Goal: Task Accomplishment & Management: Complete application form

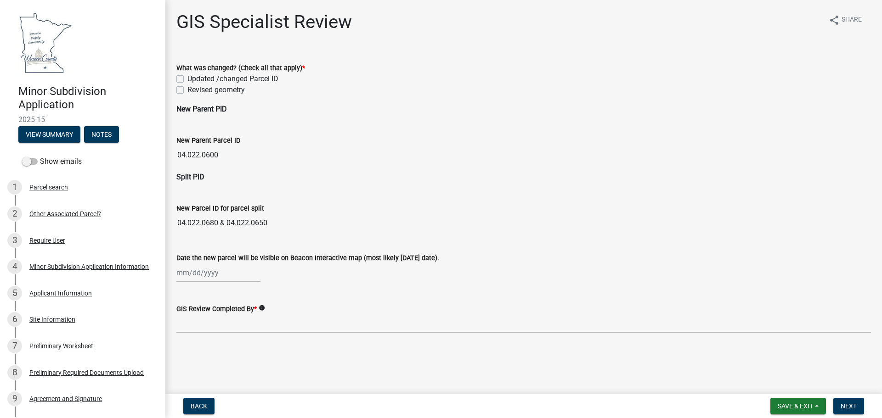
click at [198, 124] on div "New Parent Parcel ID 04.022.0600" at bounding box center [523, 143] width 694 height 42
click at [187, 79] on label "Updated /changed Parcel ID" at bounding box center [232, 78] width 91 height 11
click at [187, 79] on input "Updated /changed Parcel ID" at bounding box center [190, 76] width 6 height 6
checkbox input "true"
checkbox input "false"
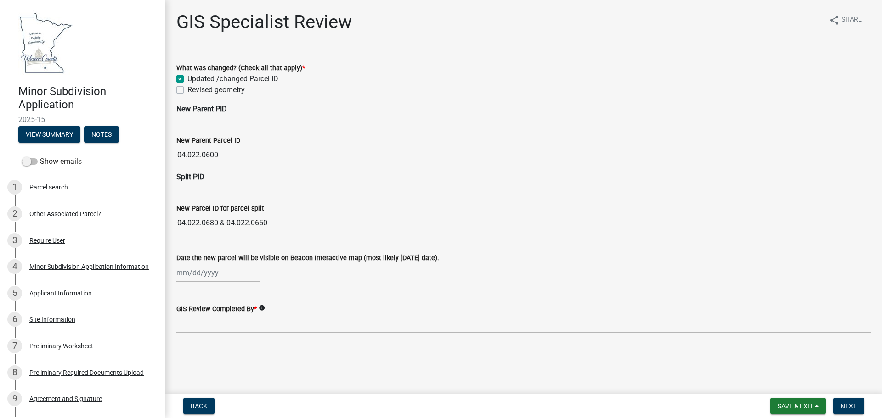
click at [197, 267] on div at bounding box center [218, 273] width 84 height 19
select select "9"
select select "2025"
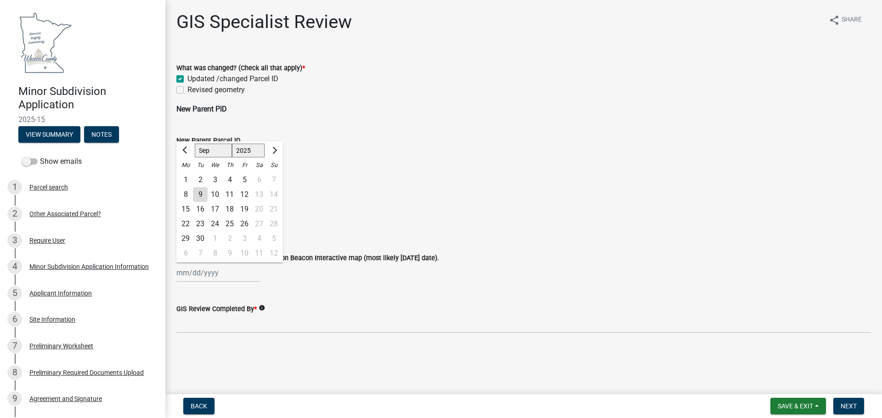
click at [200, 191] on div "9" at bounding box center [200, 194] width 15 height 15
type input "[DATE]"
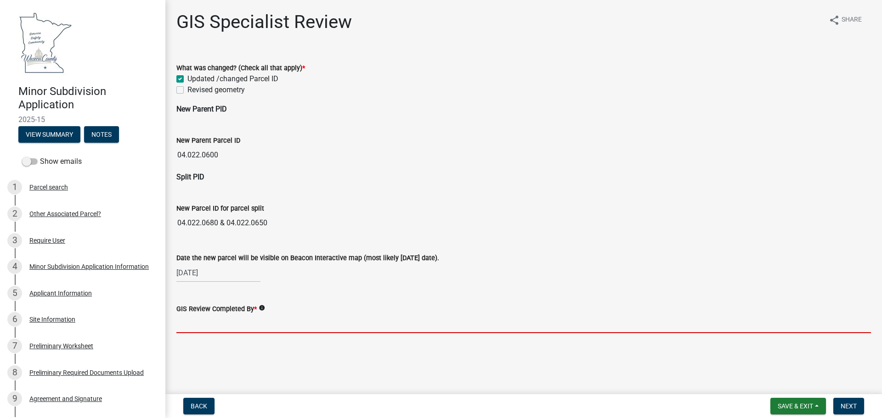
click at [229, 327] on input "GIS Review Completed By *" at bounding box center [523, 324] width 694 height 19
type input "[PERSON_NAME] - AJ"
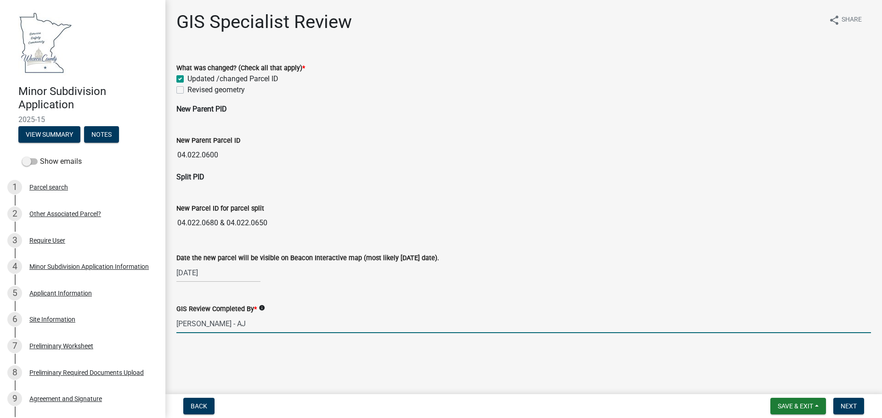
click at [222, 349] on main "GIS Specialist Review share Share What was changed? (Check all that apply) * Up…" at bounding box center [523, 195] width 716 height 391
click at [244, 328] on input "[PERSON_NAME] - AJ" at bounding box center [523, 324] width 694 height 19
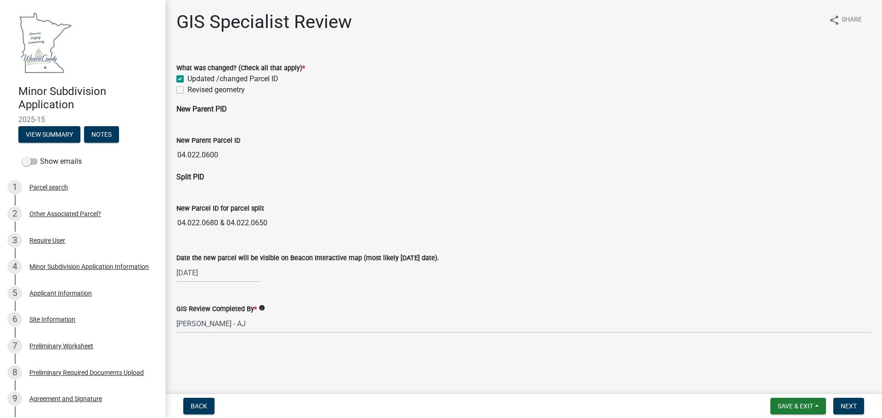
click at [232, 346] on div "GIS Specialist Review share Share What was changed? (Check all that apply) * Up…" at bounding box center [523, 180] width 708 height 338
drag, startPoint x: 221, startPoint y: 154, endPoint x: 178, endPoint y: 154, distance: 43.2
click at [178, 154] on input "04.022.0600" at bounding box center [523, 155] width 694 height 18
click at [58, 141] on button "View Summary" at bounding box center [49, 134] width 62 height 17
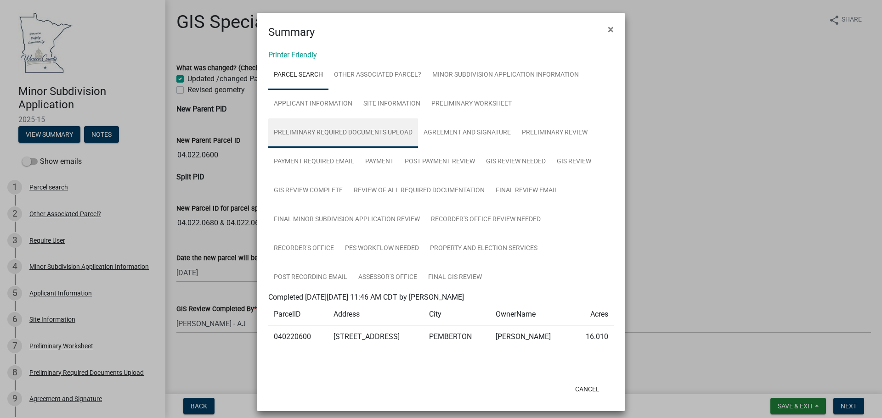
click at [309, 124] on link "Preliminary Required Documents Upload" at bounding box center [343, 132] width 150 height 29
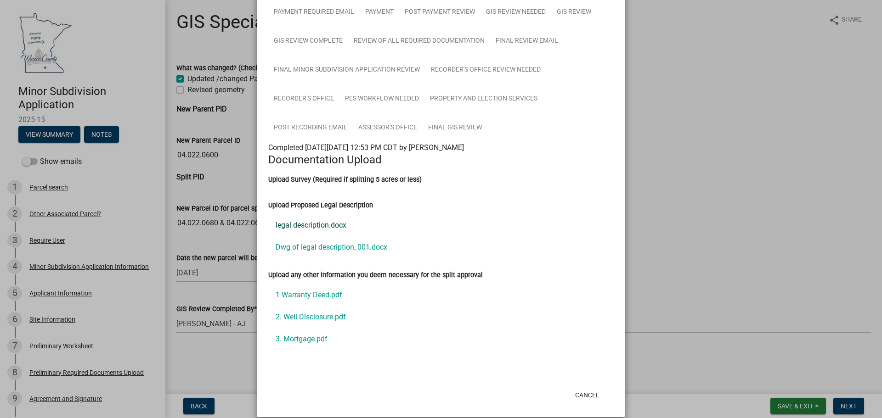
scroll to position [162, 0]
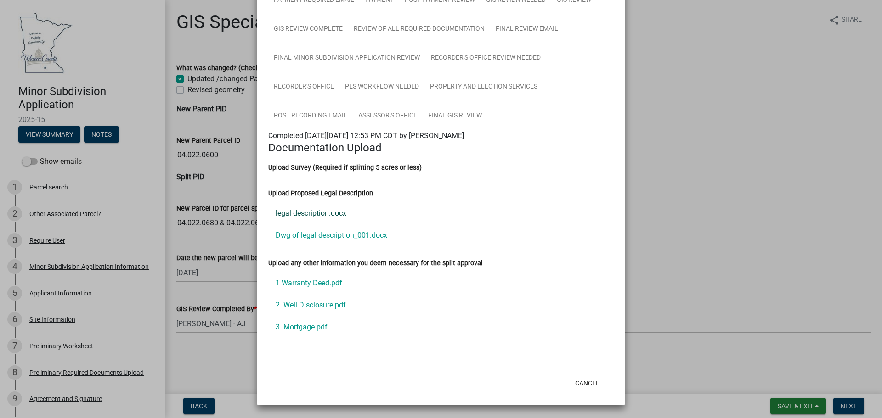
click at [325, 206] on link "legal description.docx" at bounding box center [440, 213] width 345 height 22
click at [330, 236] on link "Dwg of legal description_001.docx" at bounding box center [440, 236] width 345 height 22
click at [330, 281] on link "1 Warranty Deed.pdf" at bounding box center [440, 283] width 345 height 22
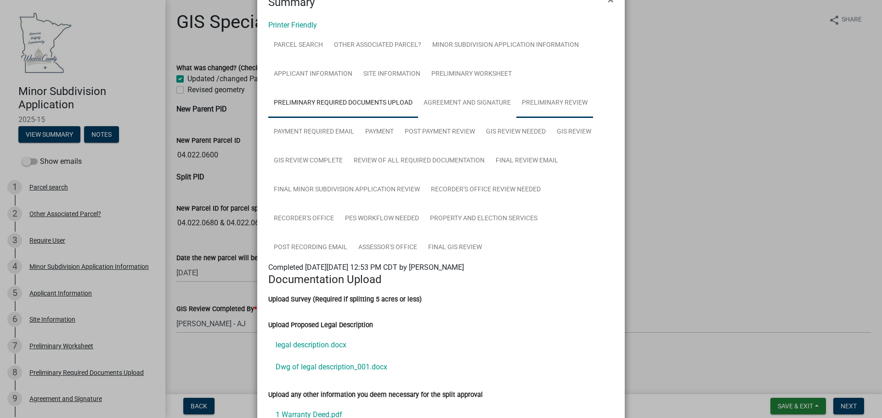
scroll to position [0, 0]
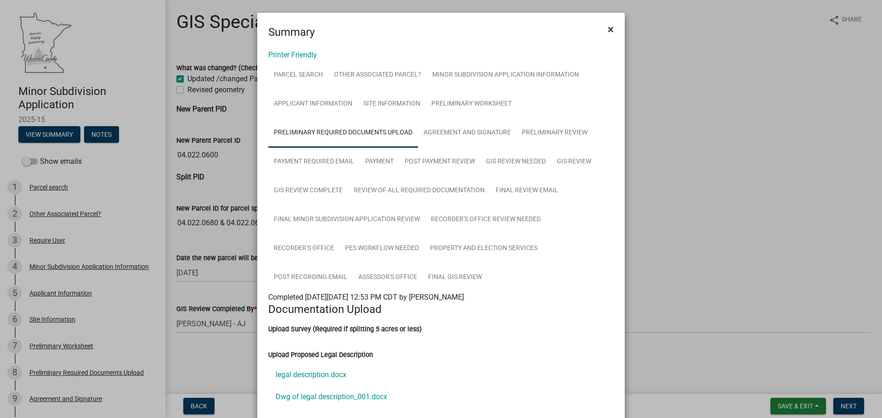
click at [610, 33] on span "×" at bounding box center [610, 29] width 6 height 13
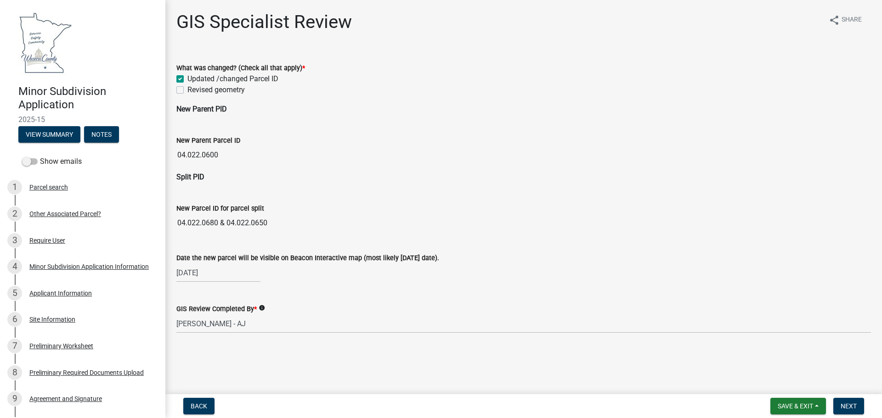
drag, startPoint x: 218, startPoint y: 224, endPoint x: 177, endPoint y: 222, distance: 40.4
click at [177, 222] on input "04.022.0680 & 04.022.0650" at bounding box center [523, 223] width 694 height 18
click at [851, 402] on button "Next" at bounding box center [848, 406] width 31 height 17
